Goal: Task Accomplishment & Management: Manage account settings

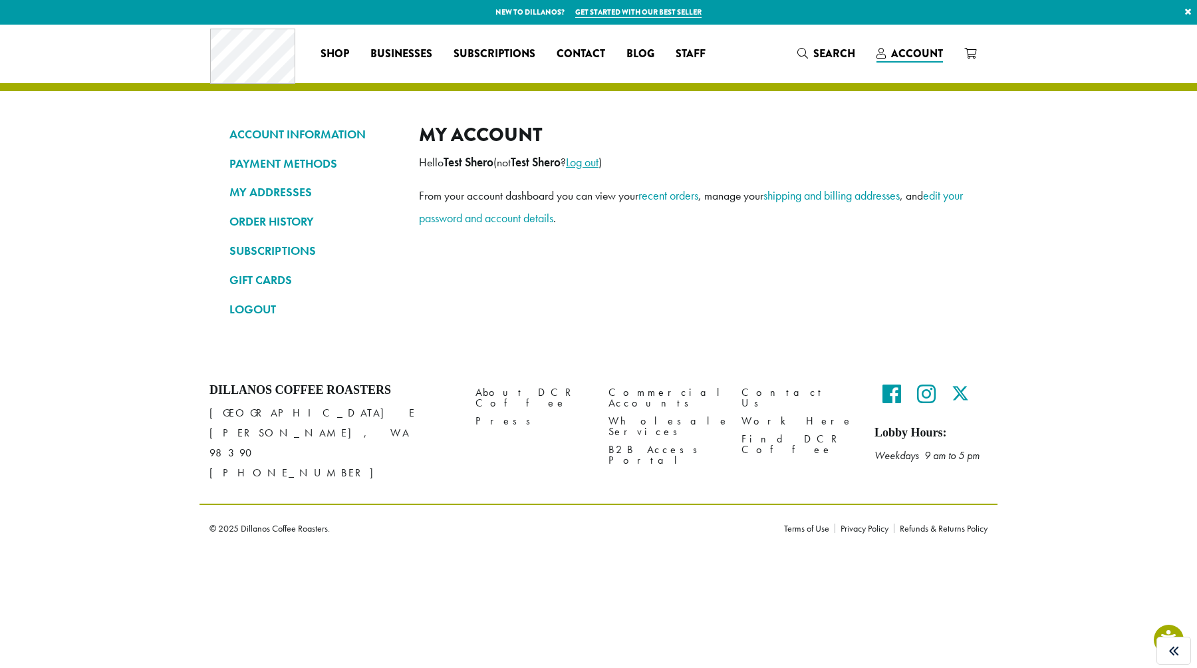
click at [599, 161] on link "Log out" at bounding box center [582, 161] width 33 height 15
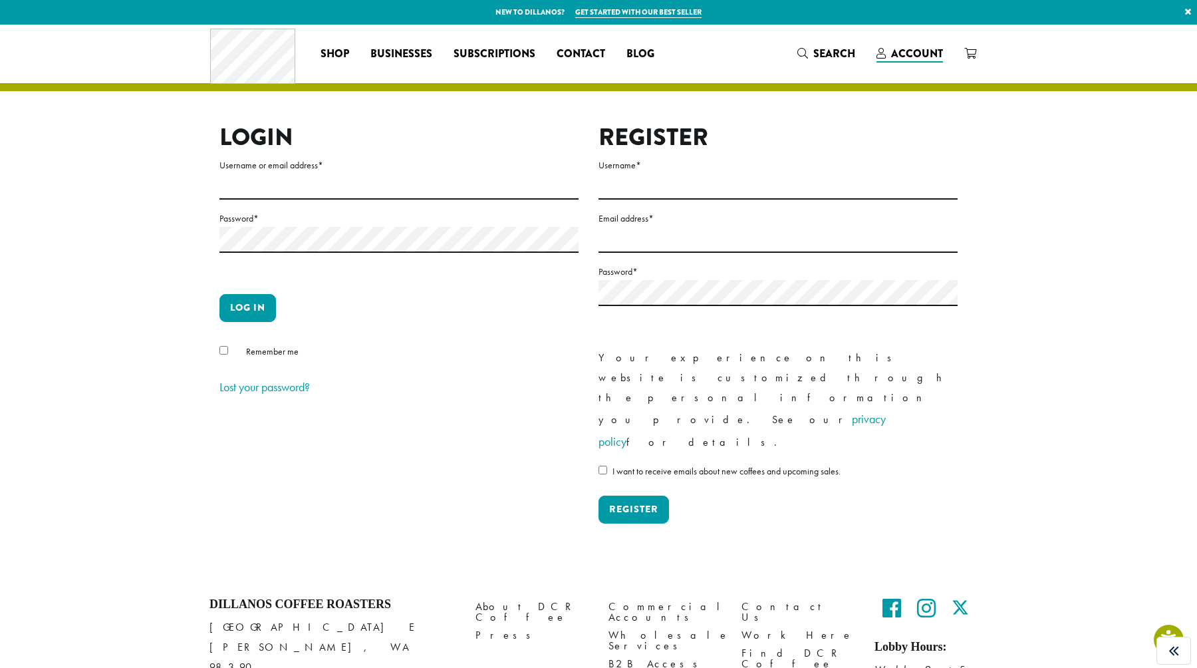
click at [204, 116] on div "Login Username or email address * Password * Log in Remember me Lost your passw…" at bounding box center [599, 301] width 798 height 553
